Goal: Register for event/course

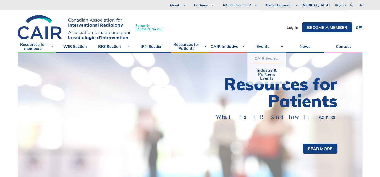
click at [264, 58] on link "CAIR Events" at bounding box center [266, 59] width 33 height 12
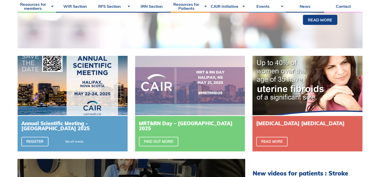
scroll to position [128, 0]
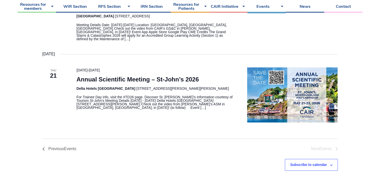
scroll to position [168, 0]
drag, startPoint x: 76, startPoint y: 66, endPoint x: 123, endPoint y: 61, distance: 46.5
click at [123, 61] on div "February 2026 Fri 6 6 February 2026 - 7 February 2026 Grand Slams and Catastrop…" at bounding box center [190, 51] width 296 height 144
copy time "21 May 2026 - 23 May 2026"
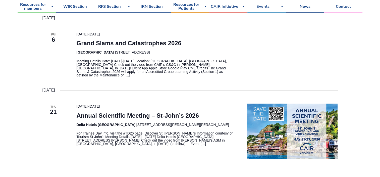
scroll to position [134, 0]
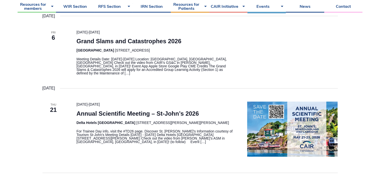
drag, startPoint x: 74, startPoint y: 109, endPoint x: 201, endPoint y: 105, distance: 127.7
click at [201, 105] on div "21 May 2026 - 23 May 2026 Annual Scientific Meeting – St-John’s 2026 Delta Hote…" at bounding box center [155, 129] width 171 height 55
copy link "Annual Scientific Meeting – St-John’s 2026"
click at [70, 116] on div "Thu 21" at bounding box center [53, 129] width 34 height 55
drag, startPoint x: 72, startPoint y: 107, endPoint x: 92, endPoint y: 125, distance: 26.5
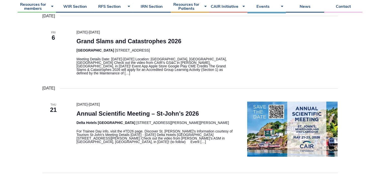
click at [92, 125] on div "21 May 2026 - 23 May 2026 Annual Scientific Meeting – St-John’s 2026 Delta Hote…" at bounding box center [155, 129] width 171 height 55
copy header "Annual Scientific Meeting – St-John’s 2026 Delta Hotels St. John's Conference C…"
